Goal: Transaction & Acquisition: Purchase product/service

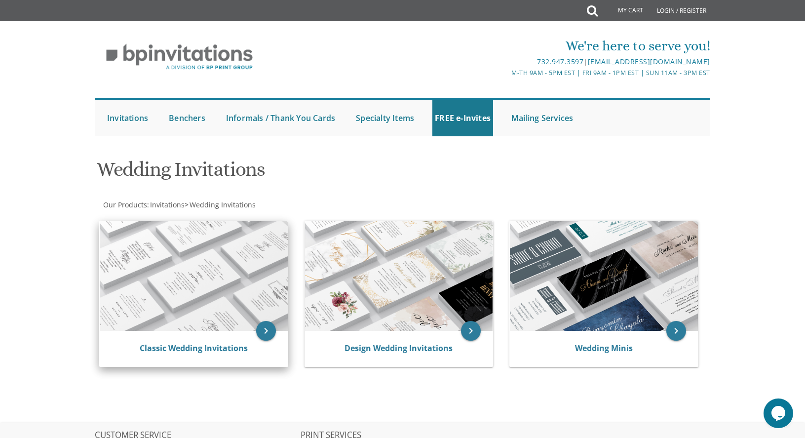
click at [104, 250] on img at bounding box center [194, 276] width 188 height 110
click at [131, 233] on img at bounding box center [194, 276] width 188 height 110
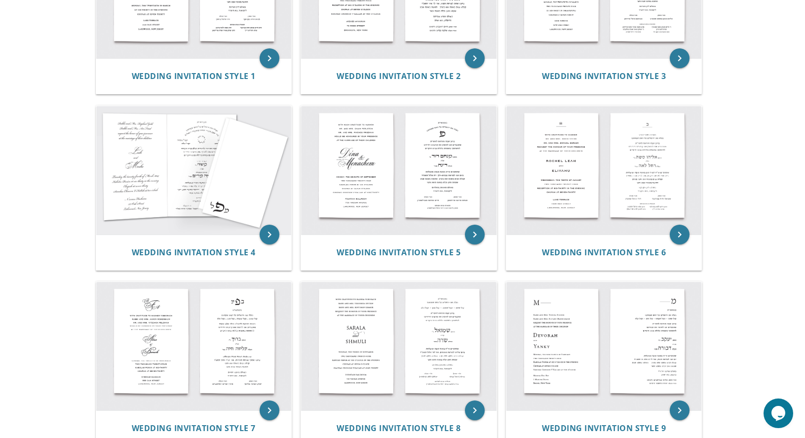
scroll to position [99, 0]
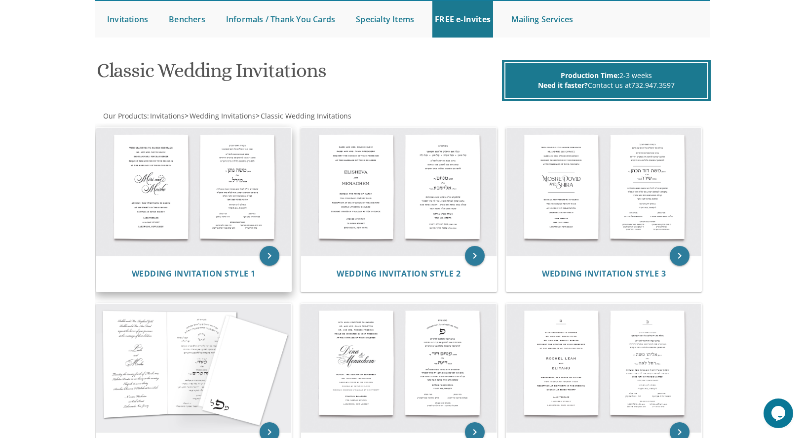
click at [170, 198] on img at bounding box center [193, 192] width 195 height 128
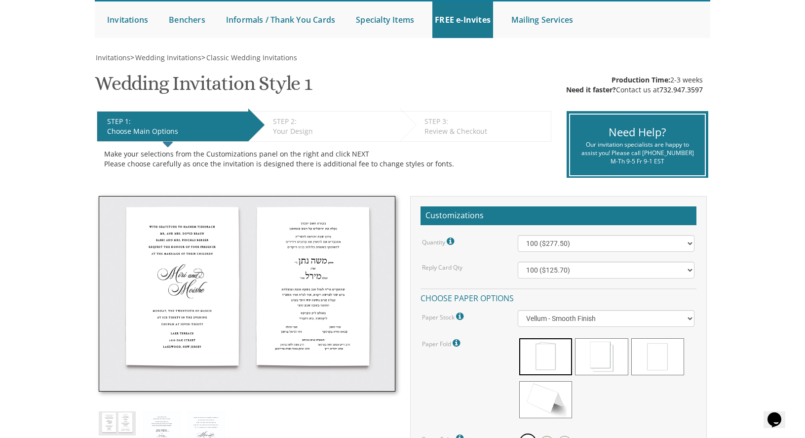
scroll to position [197, 0]
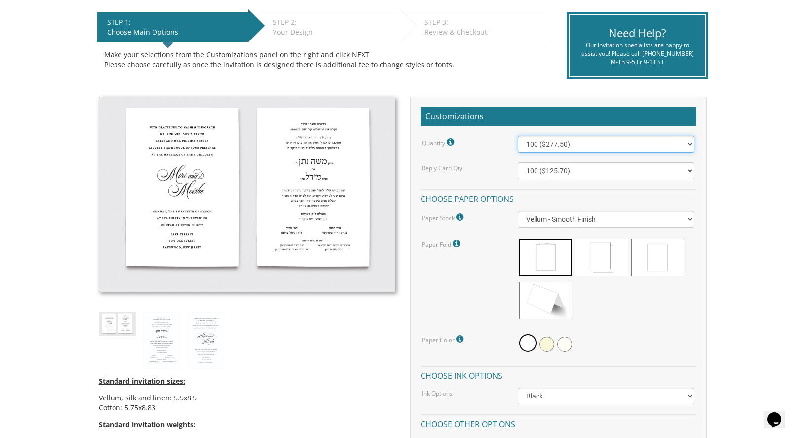
click at [597, 146] on select "100 ($277.50) 200 ($330.45) 300 ($380.65) 400 ($432.70) 500 ($482.10) 600 ($534…" at bounding box center [606, 144] width 177 height 17
select select "1000"
click at [518, 136] on select "100 ($277.50) 200 ($330.45) 300 ($380.65) 400 ($432.70) 500 ($482.10) 600 ($534…" at bounding box center [606, 144] width 177 height 17
click at [559, 167] on select "100 ($125.70) 200 ($150.60) 300 ($177.95) 400 ($270.70) 500 ($225.30) 600 ($249…" at bounding box center [606, 170] width 177 height 17
select select "1000"
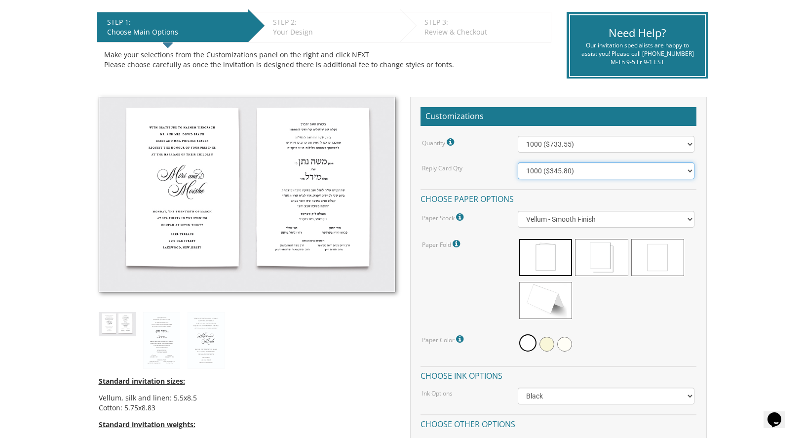
click at [518, 162] on select "100 ($125.70) 200 ($150.60) 300 ($177.95) 400 ($270.70) 500 ($225.30) 600 ($249…" at bounding box center [606, 170] width 177 height 17
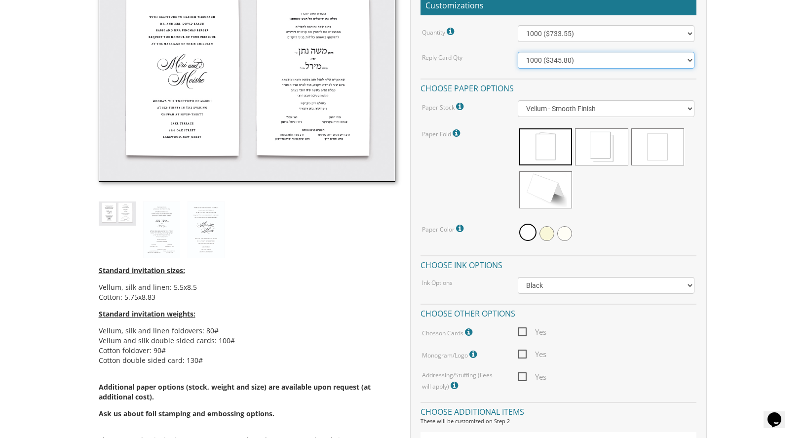
scroll to position [395, 0]
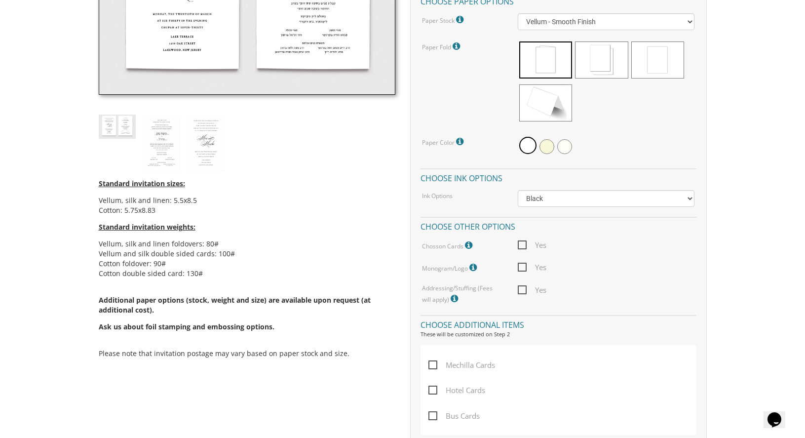
click at [521, 244] on span "Yes" at bounding box center [532, 245] width 29 height 12
click at [521, 244] on input "Yes" at bounding box center [521, 244] width 6 height 6
checkbox input "true"
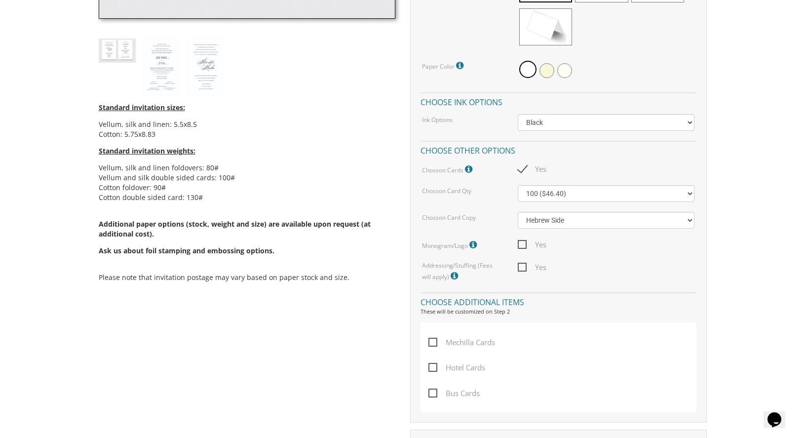
scroll to position [494, 0]
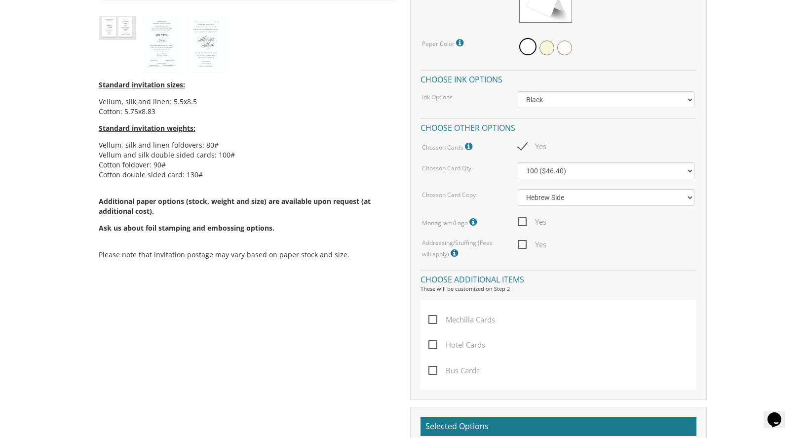
click at [524, 245] on span "Yes" at bounding box center [532, 244] width 29 height 12
click at [524, 245] on input "Yes" at bounding box center [521, 243] width 6 height 6
click at [524, 245] on span "Yes" at bounding box center [532, 244] width 29 height 12
click at [524, 245] on input "Yes" at bounding box center [521, 243] width 6 height 6
checkbox input "false"
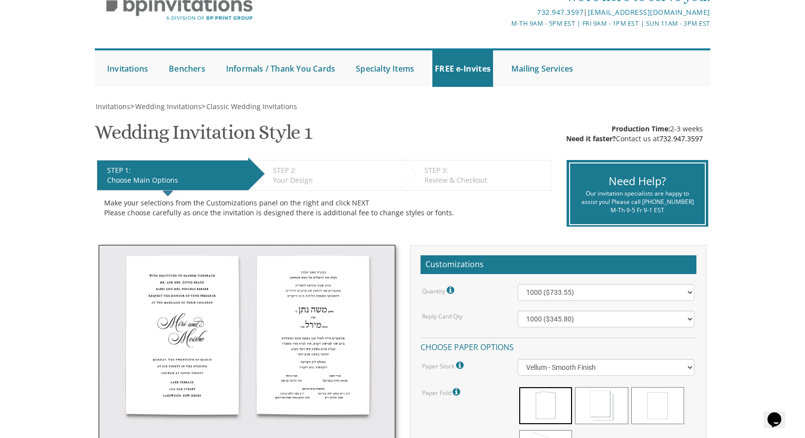
scroll to position [0, 0]
